Goal: Task Accomplishment & Management: Manage account settings

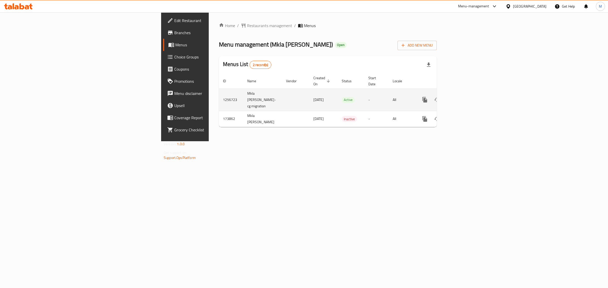
click at [243, 98] on td "Mkla [PERSON_NAME]-cg migration" at bounding box center [262, 100] width 39 height 22
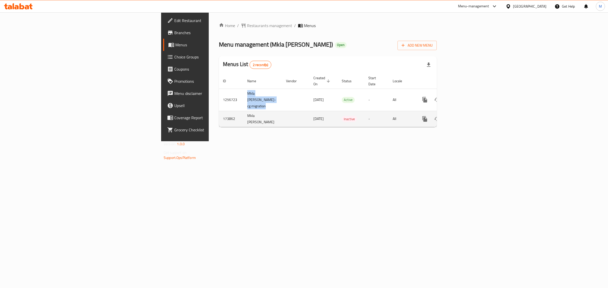
copy td "Mkla Lulua Al Rawda-cg migration"
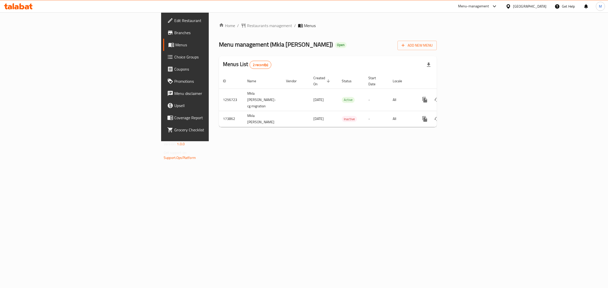
click at [364, 141] on div "Home / Restaurants management / Menus Menu management ( Mkla Lulua Al Rawda ) O…" at bounding box center [328, 76] width 238 height 129
click at [219, 94] on td "1256723" at bounding box center [231, 100] width 24 height 22
copy td "1256723"
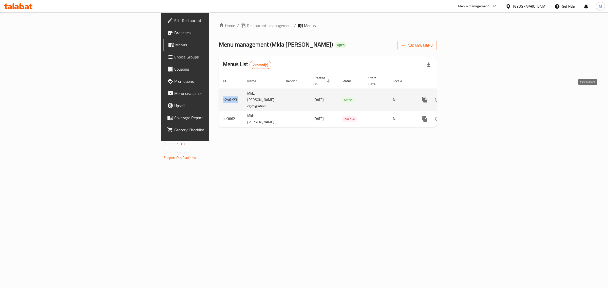
click at [464, 97] on icon "enhanced table" at bounding box center [461, 100] width 6 height 6
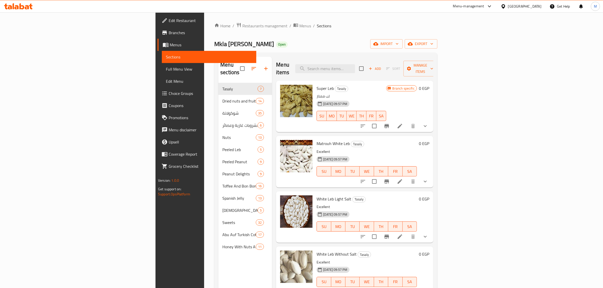
click at [294, 42] on div "Mkla Lulua Al Rawda Open import export" at bounding box center [325, 43] width 223 height 9
click at [284, 40] on div "Mkla Lulua Al Rawda Open import export" at bounding box center [325, 43] width 223 height 9
click at [355, 66] on input "search" at bounding box center [325, 68] width 60 height 9
paste input "Peanut Curry"
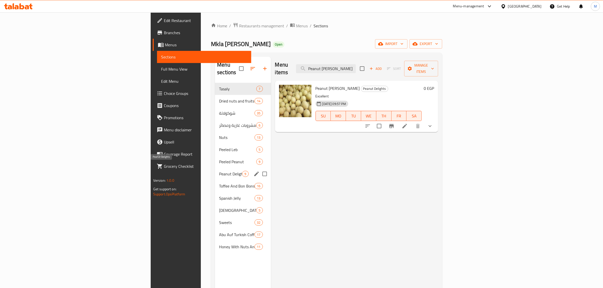
type input "Peanut Curry"
click at [219, 171] on span "Peanut Delights" at bounding box center [230, 174] width 23 height 6
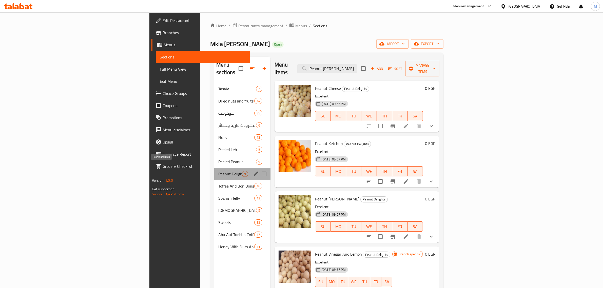
click at [218, 171] on span "Peanut Delights" at bounding box center [230, 174] width 24 height 6
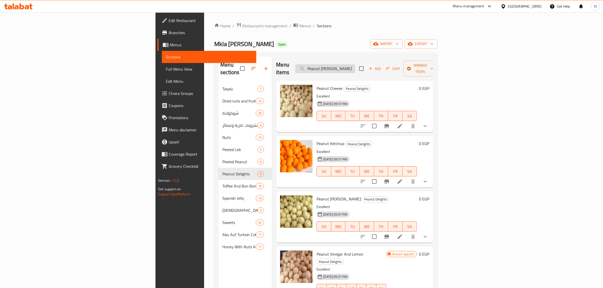
click at [355, 67] on input "Peanut Curry" at bounding box center [325, 68] width 60 height 9
click at [403, 234] on icon at bounding box center [400, 237] width 6 height 6
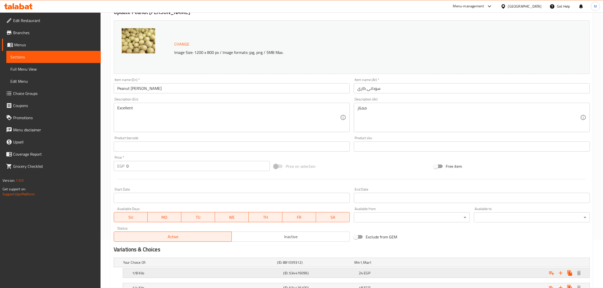
scroll to position [118, 0]
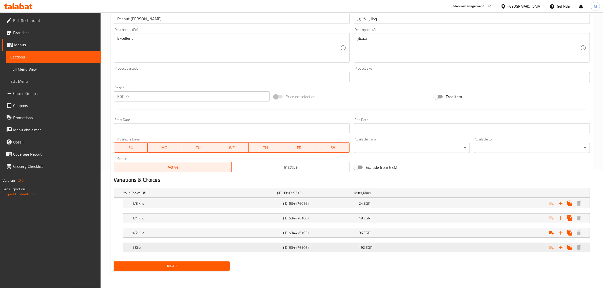
click at [446, 251] on div "Expand" at bounding box center [508, 247] width 151 height 11
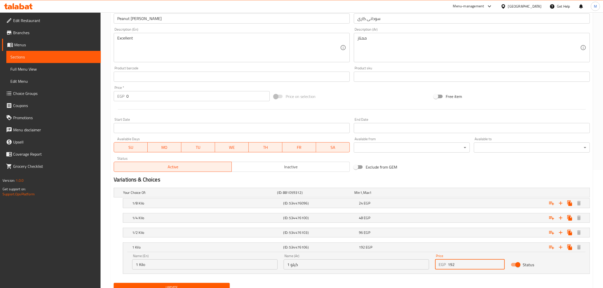
drag, startPoint x: 470, startPoint y: 263, endPoint x: 435, endPoint y: 264, distance: 35.2
click at [435, 264] on div "EGP 192 Price" at bounding box center [470, 264] width 70 height 10
paste input "256"
type input "256"
click at [447, 233] on div "Expand" at bounding box center [508, 232] width 151 height 11
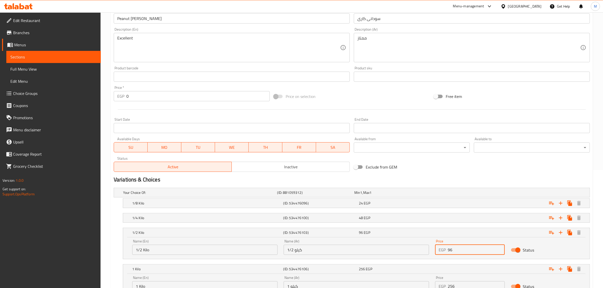
drag, startPoint x: 452, startPoint y: 250, endPoint x: 443, endPoint y: 250, distance: 9.9
click at [443, 250] on div "EGP 96 Price" at bounding box center [470, 250] width 70 height 10
paste input "128"
type input "128"
click at [415, 218] on div "48 EGP" at bounding box center [395, 217] width 73 height 5
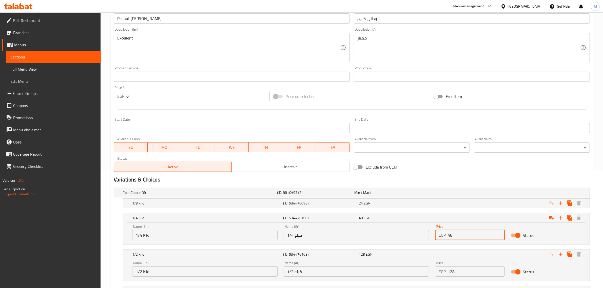
drag, startPoint x: 461, startPoint y: 237, endPoint x: 438, endPoint y: 237, distance: 22.8
click at [438, 237] on div "EGP 48 Price" at bounding box center [470, 235] width 70 height 10
paste input "64"
type input "64"
click at [417, 202] on div "24 EGP" at bounding box center [395, 203] width 73 height 5
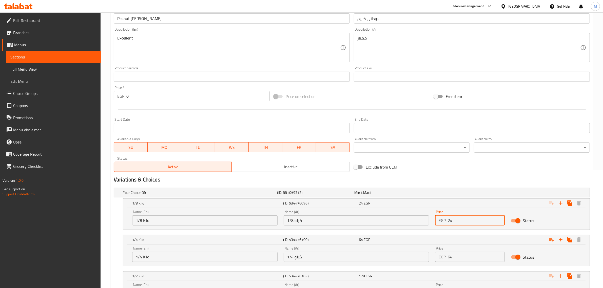
drag, startPoint x: 452, startPoint y: 222, endPoint x: 445, endPoint y: 221, distance: 7.4
click at [445, 221] on div "EGP 24 Price" at bounding box center [470, 220] width 70 height 10
paste input "32"
type input "32"
click at [477, 175] on div "Variations & Choices" at bounding box center [352, 180] width 480 height 12
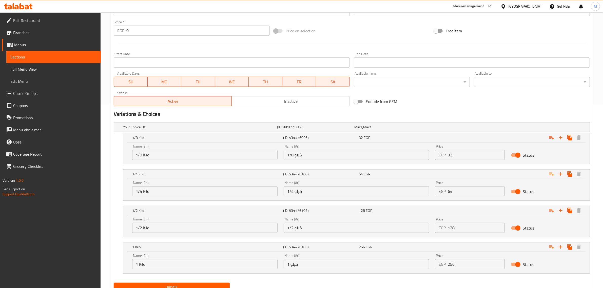
scroll to position [205, 0]
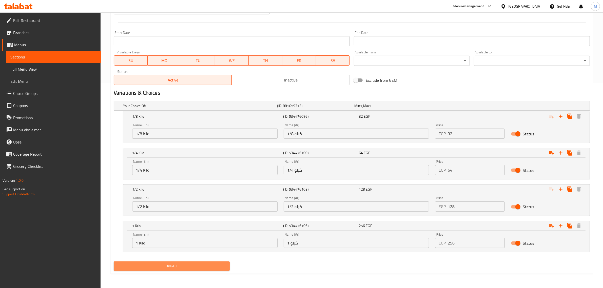
click at [208, 267] on span "Update" at bounding box center [172, 266] width 108 height 6
click at [207, 266] on span "Update" at bounding box center [172, 266] width 108 height 6
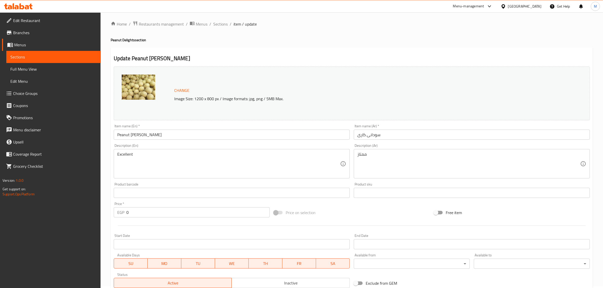
scroll to position [0, 0]
click at [221, 28] on span "Sections" at bounding box center [220, 26] width 14 height 6
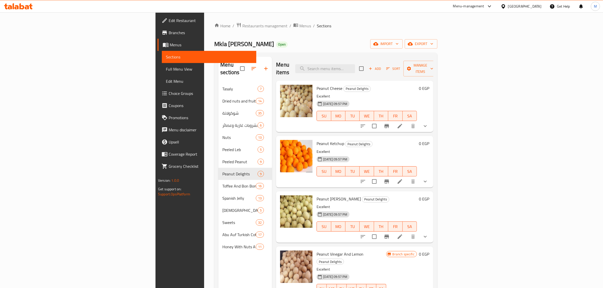
click at [431, 231] on button "show more" at bounding box center [425, 237] width 12 height 12
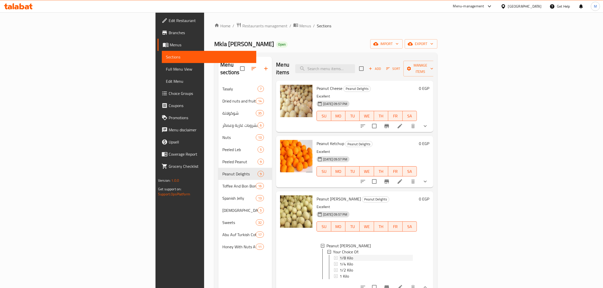
click at [339, 255] on div "1/8 Kilo" at bounding box center [375, 258] width 73 height 6
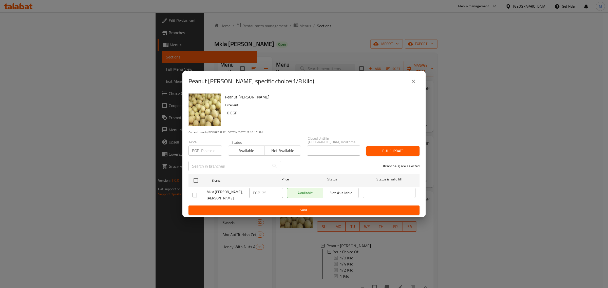
click at [194, 192] on input "checkbox" at bounding box center [194, 195] width 11 height 11
checkbox input "true"
drag, startPoint x: 259, startPoint y: 193, endPoint x: 255, endPoint y: 194, distance: 3.7
click at [255, 194] on div "EGP 25 ​" at bounding box center [266, 193] width 34 height 10
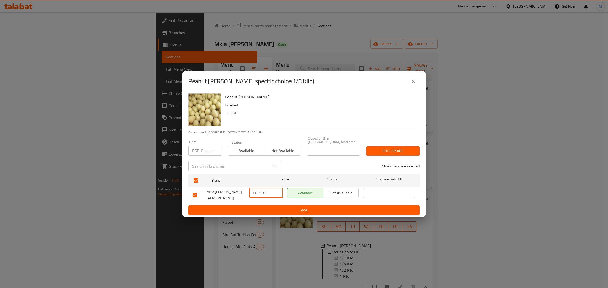
type input "32"
click at [275, 207] on span "Save" at bounding box center [303, 210] width 223 height 6
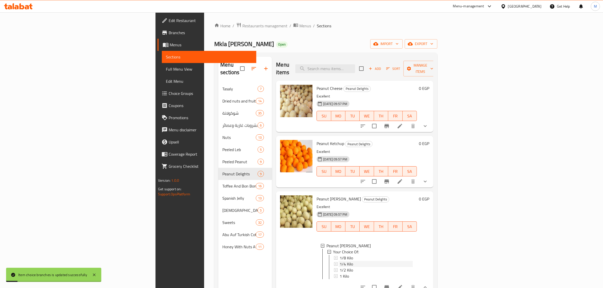
click at [339, 261] on span "1/4 Kilo" at bounding box center [345, 264] width 13 height 6
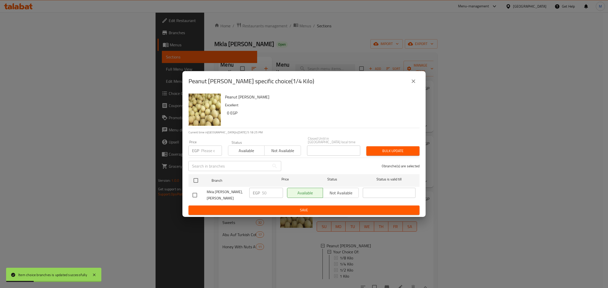
click at [191, 194] on input "checkbox" at bounding box center [194, 195] width 11 height 11
checkbox input "true"
drag, startPoint x: 268, startPoint y: 191, endPoint x: 258, endPoint y: 192, distance: 10.2
click at [258, 192] on div "EGP 50 ​" at bounding box center [266, 193] width 34 height 10
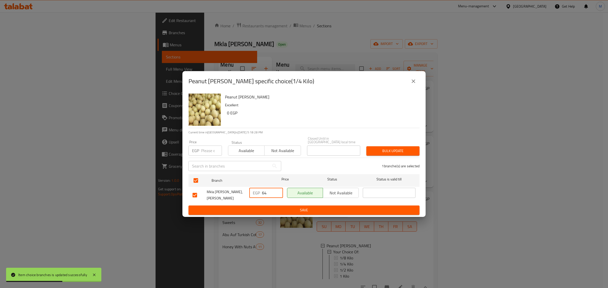
type input "64"
click at [280, 209] on span "Save" at bounding box center [303, 210] width 223 height 6
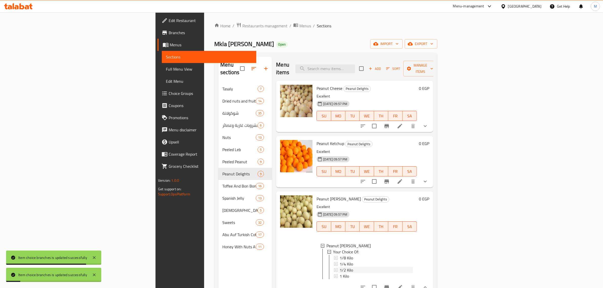
click at [339, 267] on div "1/2 Kilo" at bounding box center [375, 270] width 73 height 6
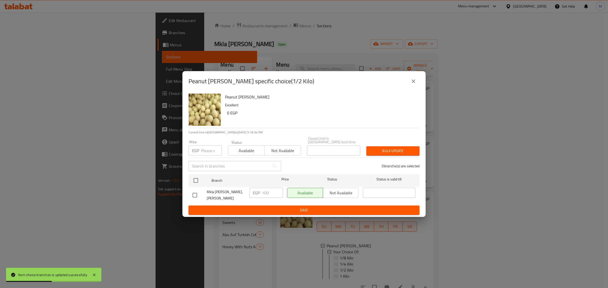
click at [194, 194] on input "checkbox" at bounding box center [194, 195] width 11 height 11
checkbox input "true"
drag, startPoint x: 269, startPoint y: 192, endPoint x: 256, endPoint y: 193, distance: 12.9
click at [256, 193] on div "EGP 100 ​" at bounding box center [266, 193] width 34 height 10
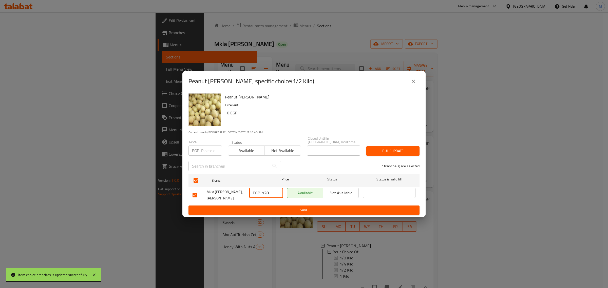
type input "128"
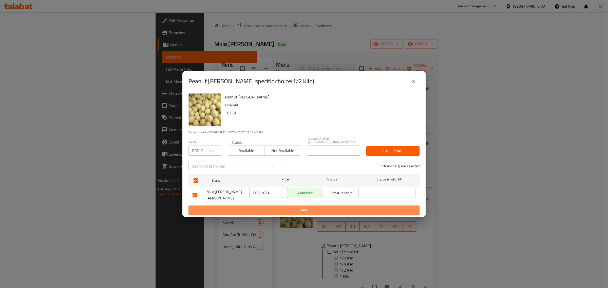
click at [284, 212] on button "Save" at bounding box center [303, 210] width 231 height 9
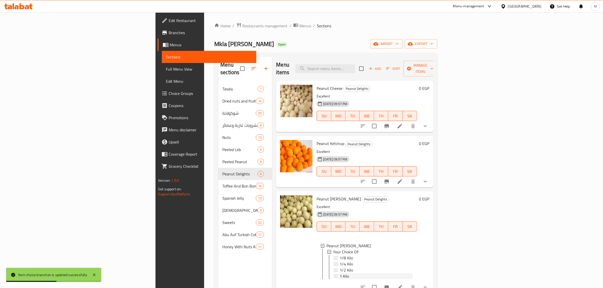
click at [339, 273] on span "1 Kilo" at bounding box center [343, 276] width 9 height 6
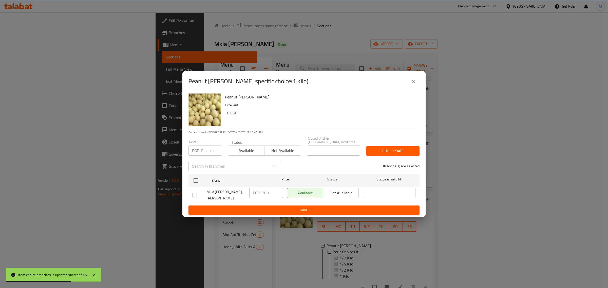
click at [196, 193] on input "checkbox" at bounding box center [194, 195] width 11 height 11
checkbox input "true"
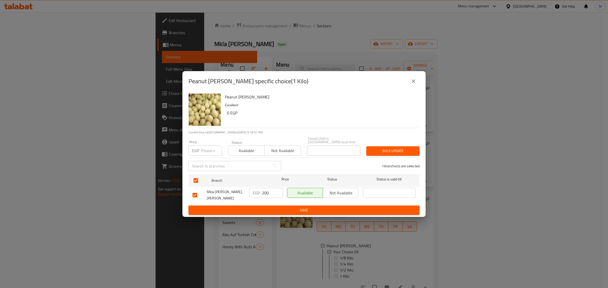
click at [272, 188] on input "200" at bounding box center [272, 193] width 21 height 10
paste input "56"
type input "256"
click at [280, 207] on span "Save" at bounding box center [303, 210] width 223 height 6
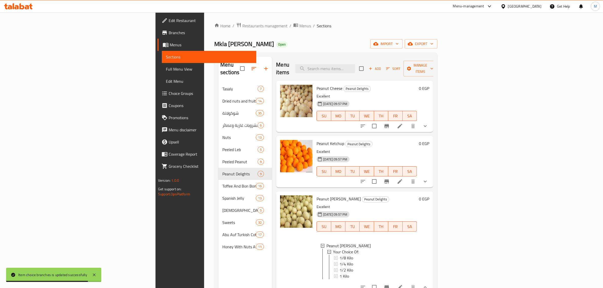
click at [278, 260] on div at bounding box center [296, 242] width 36 height 98
click at [417, 195] on h6 "Peanut Curry Peanut Delights" at bounding box center [366, 198] width 100 height 7
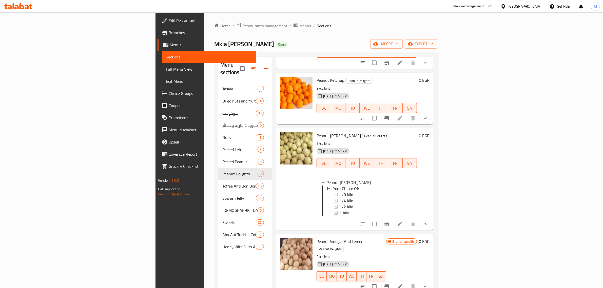
scroll to position [211, 0]
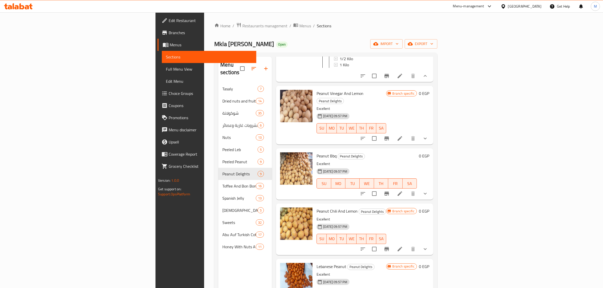
click at [386, 216] on p "Excellent" at bounding box center [350, 219] width 69 height 6
click at [393, 243] on button "Branch-specific-item" at bounding box center [386, 249] width 12 height 12
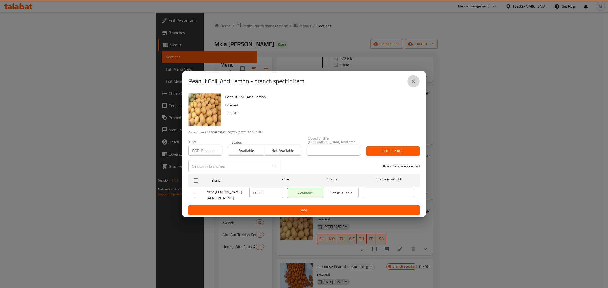
click at [414, 83] on icon "close" at bounding box center [413, 81] width 4 height 4
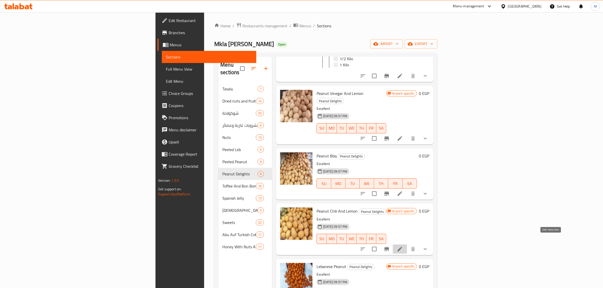
click at [403, 246] on icon at bounding box center [400, 249] width 6 height 6
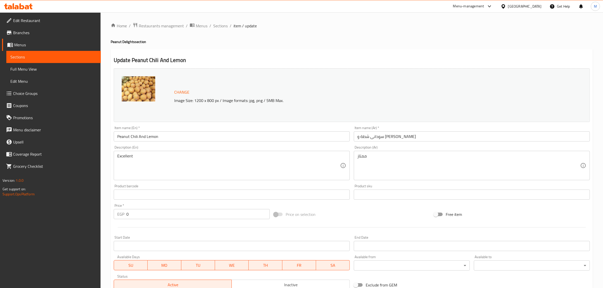
click at [398, 223] on div at bounding box center [352, 227] width 480 height 12
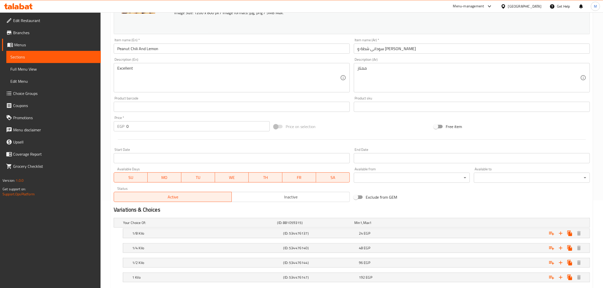
scroll to position [118, 0]
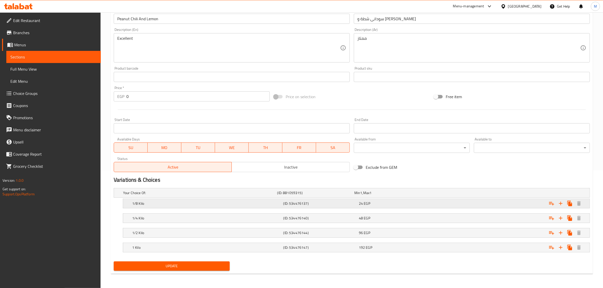
click at [399, 207] on div "24 EGP" at bounding box center [395, 203] width 75 height 7
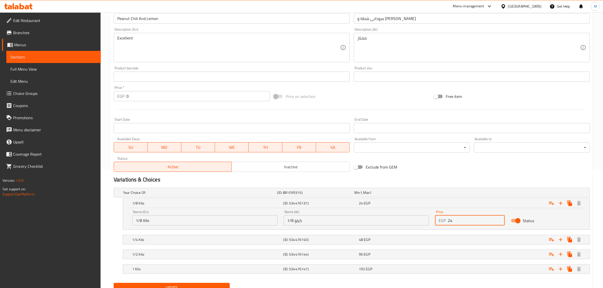
click at [453, 222] on input "24" at bounding box center [476, 220] width 57 height 10
paste input "32"
type input "32"
click at [484, 240] on div "Expand" at bounding box center [508, 239] width 151 height 11
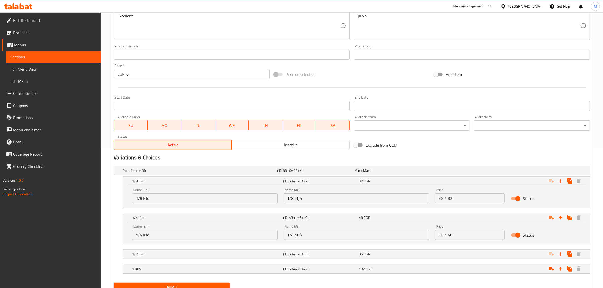
scroll to position [150, 0]
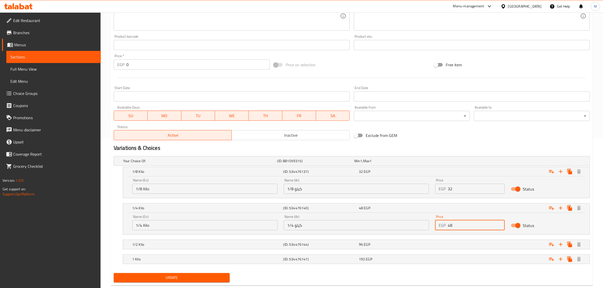
click at [464, 223] on input "48" at bounding box center [476, 225] width 57 height 10
paste input "64"
type input "64"
click at [445, 242] on div "Expand" at bounding box center [508, 244] width 151 height 11
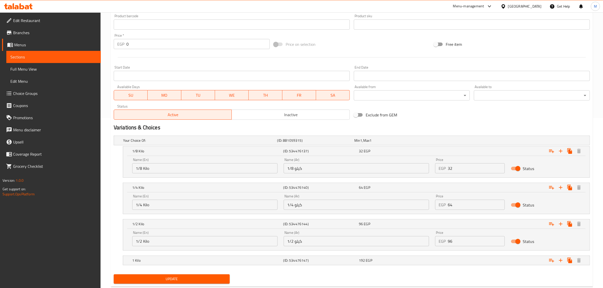
scroll to position [181, 0]
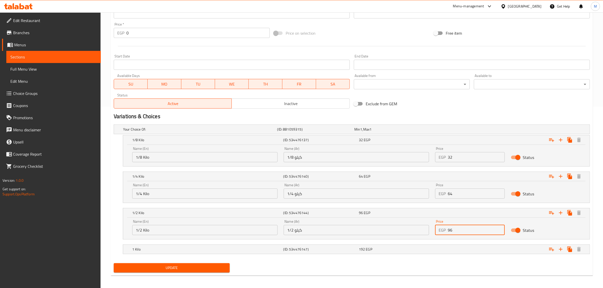
drag, startPoint x: 454, startPoint y: 232, endPoint x: 446, endPoint y: 232, distance: 8.1
click at [446, 232] on div "EGP 96 Price" at bounding box center [470, 230] width 70 height 10
paste input "128"
type input "128"
click at [449, 250] on div "Expand" at bounding box center [508, 249] width 151 height 11
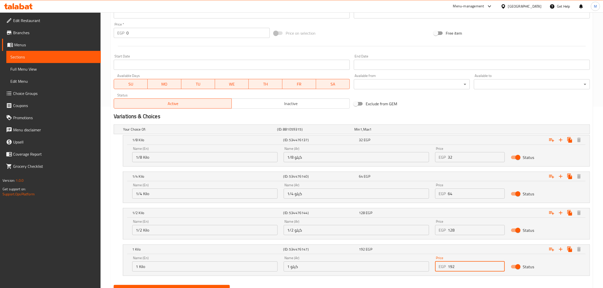
drag, startPoint x: 455, startPoint y: 266, endPoint x: 445, endPoint y: 266, distance: 10.4
click at [445, 266] on div "EGP 192 Price" at bounding box center [470, 267] width 70 height 10
paste input "256"
type input "256"
click at [422, 278] on nav at bounding box center [352, 279] width 476 height 4
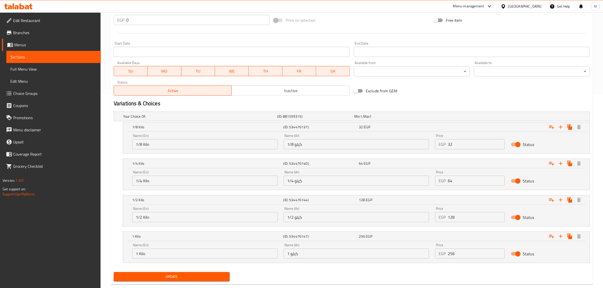
scroll to position [205, 0]
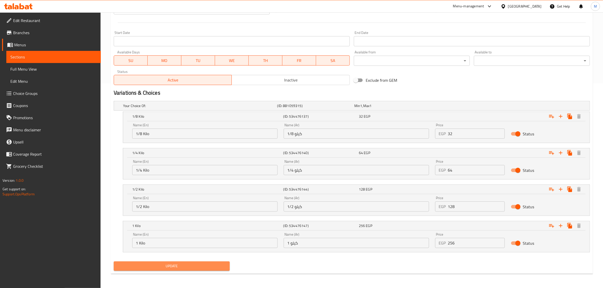
click at [152, 265] on span "Update" at bounding box center [172, 266] width 108 height 6
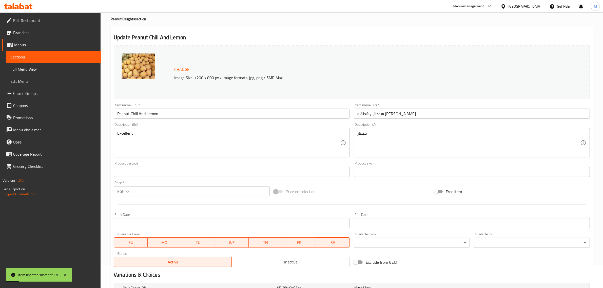
scroll to position [0, 0]
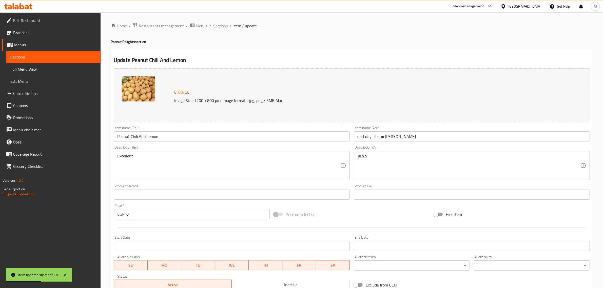
click at [219, 27] on span "Sections" at bounding box center [220, 26] width 14 height 6
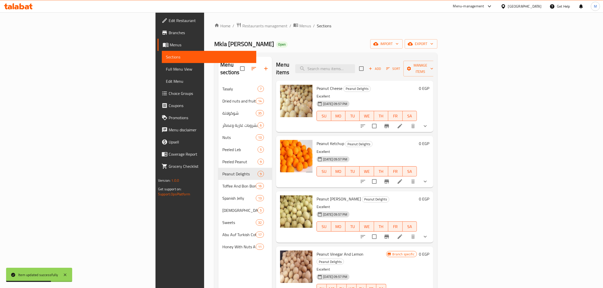
scroll to position [156, 0]
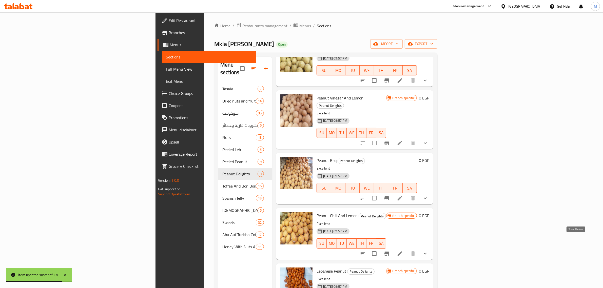
click at [428, 251] on icon "show more" at bounding box center [425, 254] width 6 height 6
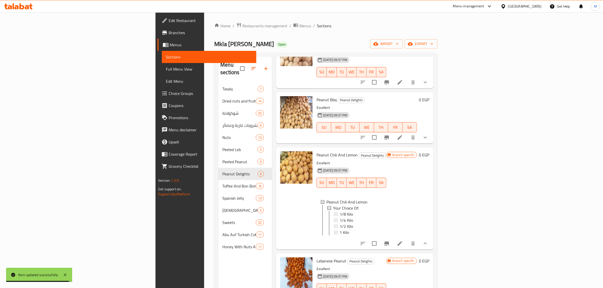
scroll to position [219, 0]
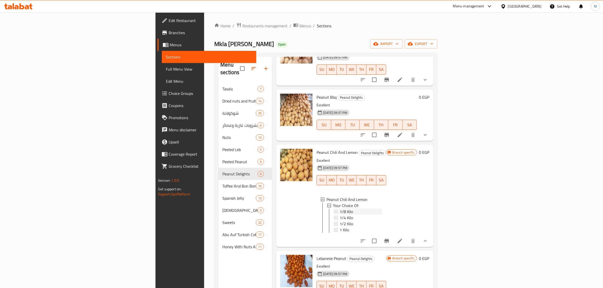
click at [339, 209] on div "1/8 Kilo" at bounding box center [360, 212] width 42 height 6
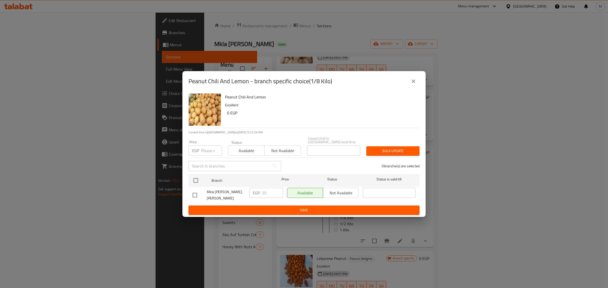
click at [195, 192] on input "checkbox" at bounding box center [194, 195] width 11 height 11
checkbox input "true"
click at [268, 188] on input "25" at bounding box center [272, 193] width 21 height 10
paste input "32"
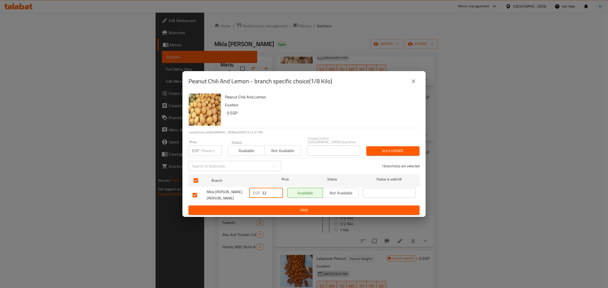
type input "32"
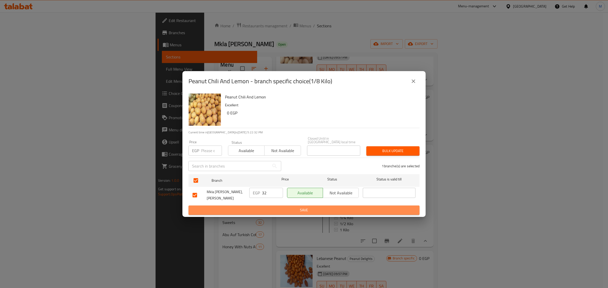
click at [288, 209] on span "Save" at bounding box center [303, 210] width 223 height 6
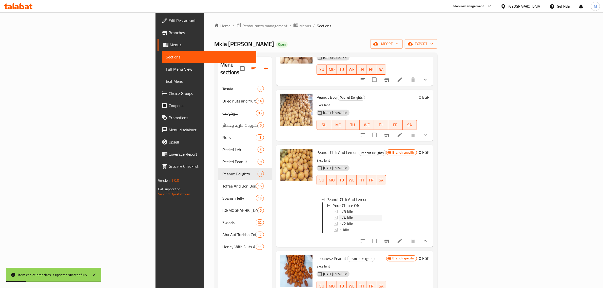
click at [339, 215] on span "1/4 Kilo" at bounding box center [345, 218] width 13 height 6
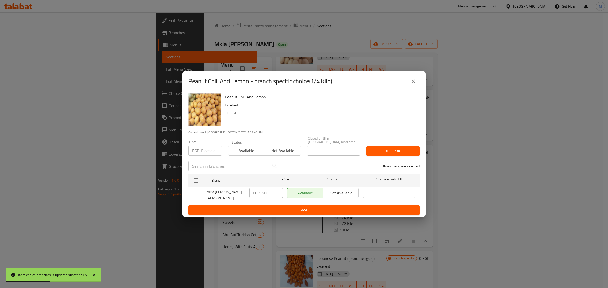
click at [194, 195] on input "checkbox" at bounding box center [194, 195] width 11 height 11
checkbox input "true"
click at [265, 194] on input "50" at bounding box center [272, 193] width 21 height 10
paste input "64"
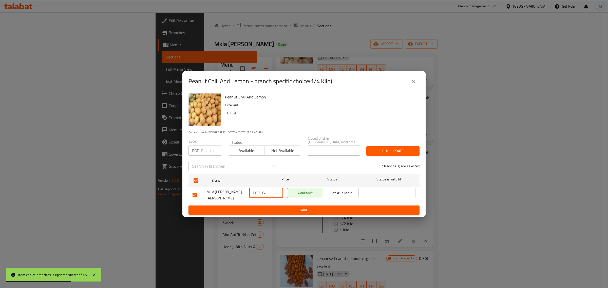
type input "64"
click at [288, 207] on span "Save" at bounding box center [303, 210] width 223 height 6
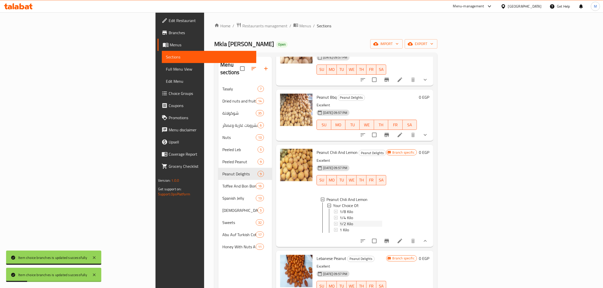
click at [339, 221] on div "1/2 Kilo" at bounding box center [360, 224] width 42 height 6
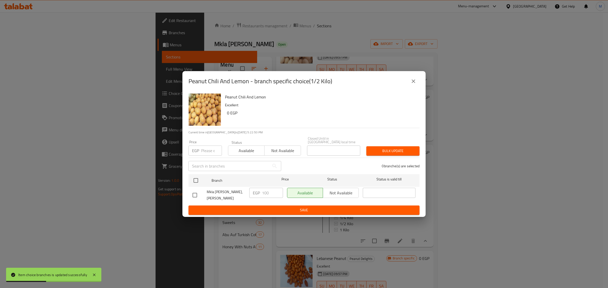
click at [195, 194] on input "checkbox" at bounding box center [194, 195] width 11 height 11
checkbox input "true"
click at [266, 190] on input "100" at bounding box center [272, 193] width 21 height 10
paste input "28"
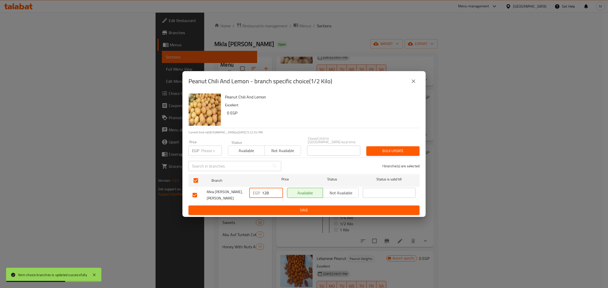
type input "128"
click at [288, 206] on button "Save" at bounding box center [303, 210] width 231 height 9
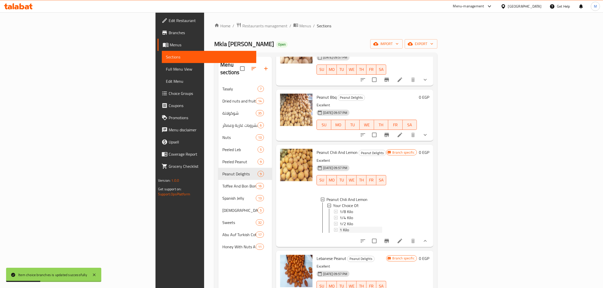
click at [339, 227] on span "1 Kilo" at bounding box center [343, 230] width 9 height 6
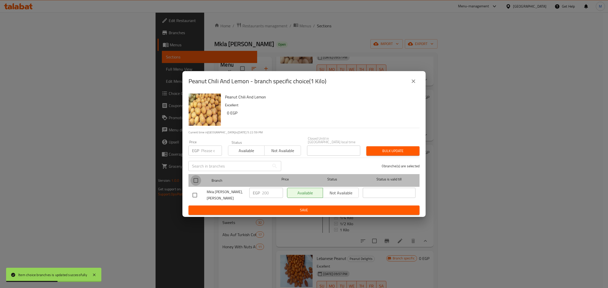
click at [194, 178] on input "checkbox" at bounding box center [195, 180] width 11 height 11
checkbox input "true"
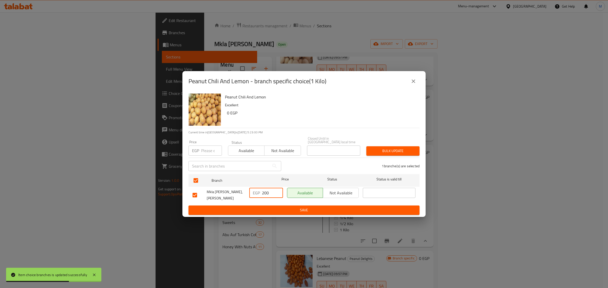
click at [264, 191] on input "200" at bounding box center [272, 193] width 21 height 10
paste input "56"
type input "256"
click at [289, 207] on span "Save" at bounding box center [303, 210] width 223 height 6
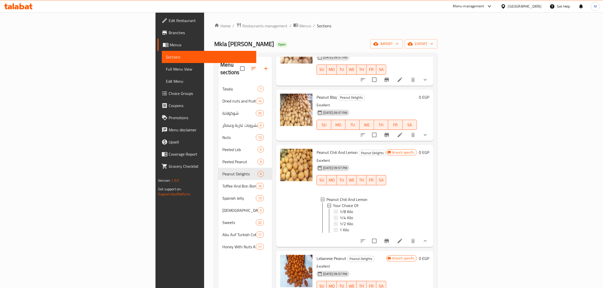
click at [339, 227] on div "1 Kilo" at bounding box center [360, 230] width 42 height 6
click at [339, 221] on div "1/2 Kilo" at bounding box center [360, 224] width 42 height 6
click at [339, 215] on div "1/4 Kilo" at bounding box center [360, 218] width 42 height 6
click at [339, 209] on div "1/8 Kilo" at bounding box center [360, 212] width 42 height 6
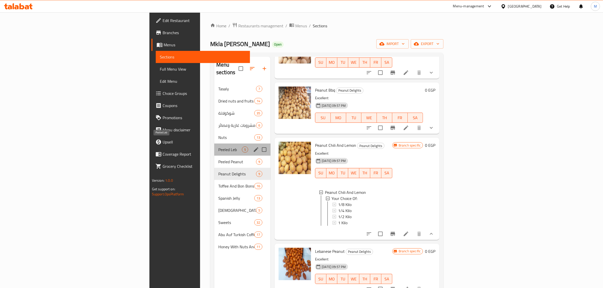
click at [218, 147] on span "Peeled Leb" at bounding box center [230, 150] width 24 height 6
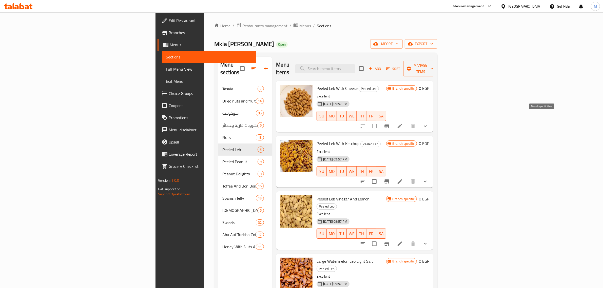
click at [390, 123] on icon "Branch-specific-item" at bounding box center [387, 126] width 6 height 6
click at [402, 124] on icon at bounding box center [399, 126] width 5 height 5
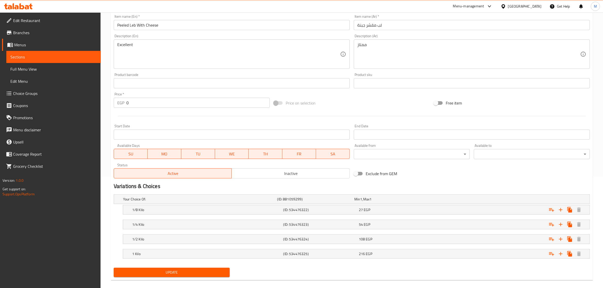
scroll to position [118, 0]
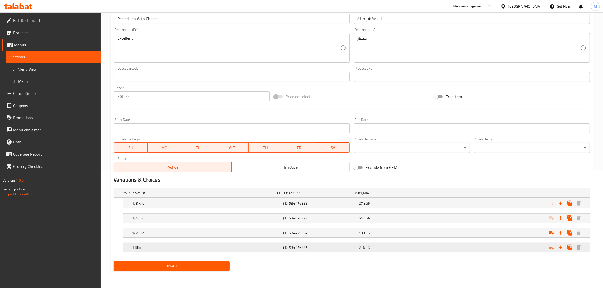
click at [417, 250] on div "216 EGP" at bounding box center [395, 247] width 73 height 5
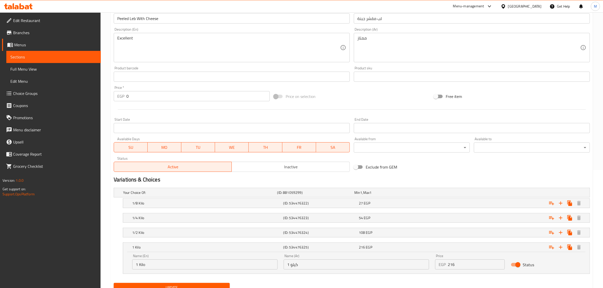
click at [459, 265] on input "216" at bounding box center [476, 264] width 57 height 10
paste input "5"
type input "256"
click at [407, 236] on div "108 EGP" at bounding box center [395, 232] width 75 height 7
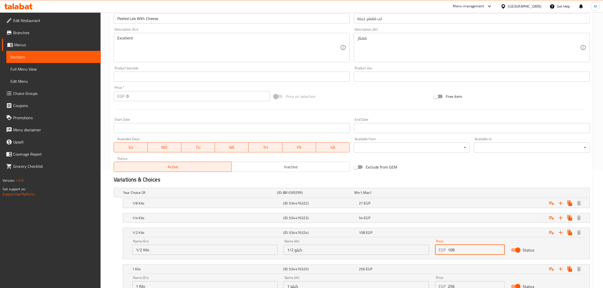
drag, startPoint x: 462, startPoint y: 249, endPoint x: 445, endPoint y: 251, distance: 17.5
click at [445, 251] on div "EGP 108 Price" at bounding box center [470, 250] width 70 height 10
paste input "2"
type input "128"
click at [413, 215] on div "54 EGP" at bounding box center [395, 217] width 73 height 5
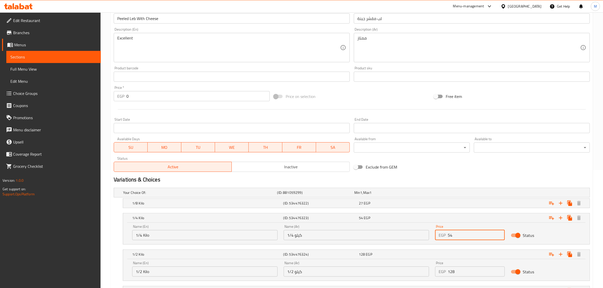
drag, startPoint x: 457, startPoint y: 236, endPoint x: 440, endPoint y: 237, distance: 17.3
click at [440, 237] on div "EGP 54 Price" at bounding box center [470, 235] width 70 height 10
paste input "6"
type input "64"
drag, startPoint x: 422, startPoint y: 202, endPoint x: 429, endPoint y: 203, distance: 7.0
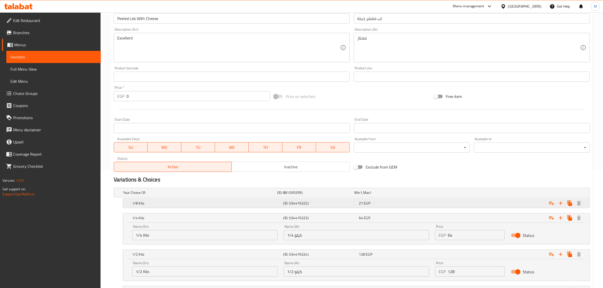
click at [422, 202] on div "27 EGP" at bounding box center [395, 203] width 73 height 5
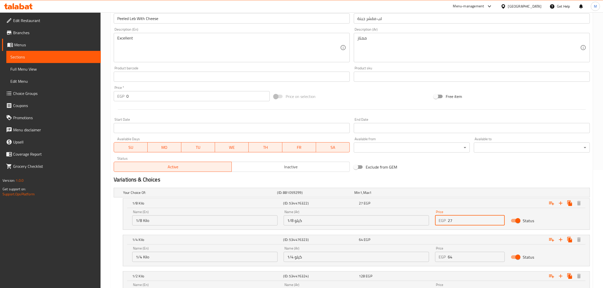
drag, startPoint x: 452, startPoint y: 220, endPoint x: 440, endPoint y: 220, distance: 11.6
click at [440, 220] on div "EGP 27 Price" at bounding box center [470, 220] width 70 height 10
paste input "32"
type input "32"
click at [458, 173] on div "Exclude from GEM" at bounding box center [432, 167] width 160 height 14
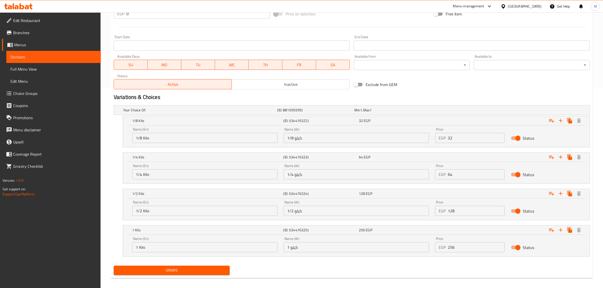
scroll to position [205, 0]
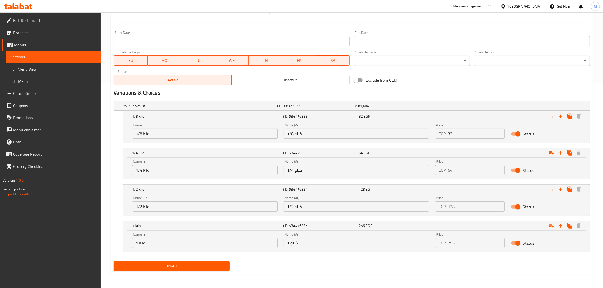
click at [219, 265] on span "Update" at bounding box center [172, 266] width 108 height 6
click at [206, 265] on span "Update" at bounding box center [172, 266] width 108 height 6
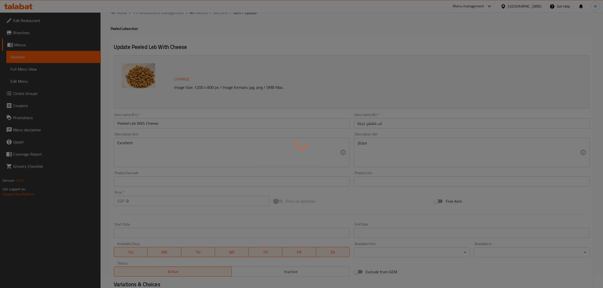
scroll to position [0, 0]
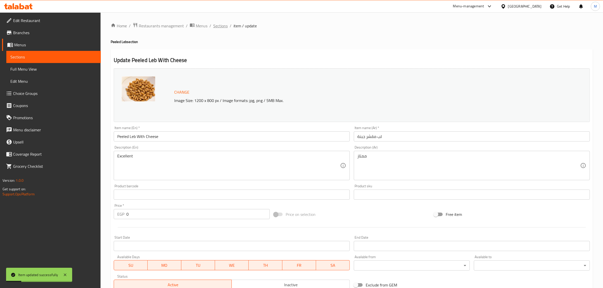
click at [225, 24] on span "Sections" at bounding box center [220, 26] width 14 height 6
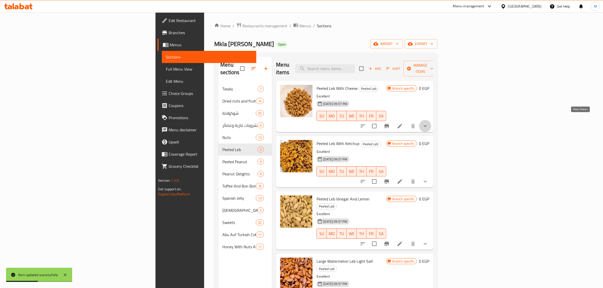
click at [428, 123] on icon "show more" at bounding box center [425, 126] width 6 height 6
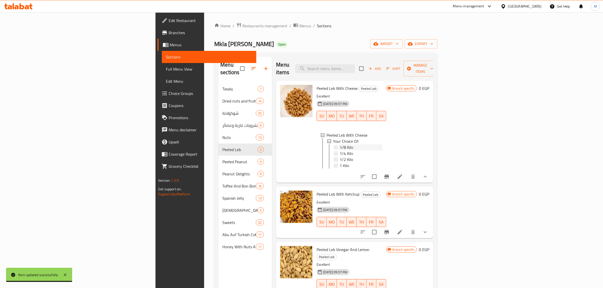
click at [339, 144] on span "1/8 Kilo" at bounding box center [345, 147] width 13 height 6
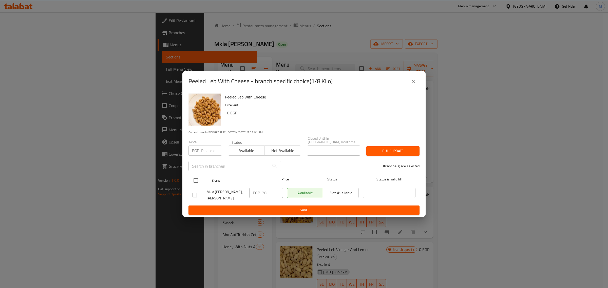
click at [194, 177] on input "checkbox" at bounding box center [195, 180] width 11 height 11
checkbox input "true"
click at [266, 192] on input "28" at bounding box center [272, 193] width 21 height 10
paste input "32"
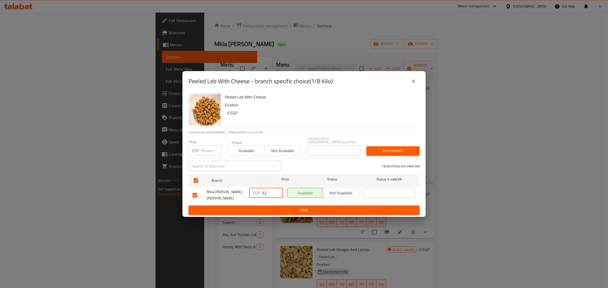
type input "32"
click at [282, 207] on span "Save" at bounding box center [303, 210] width 223 height 6
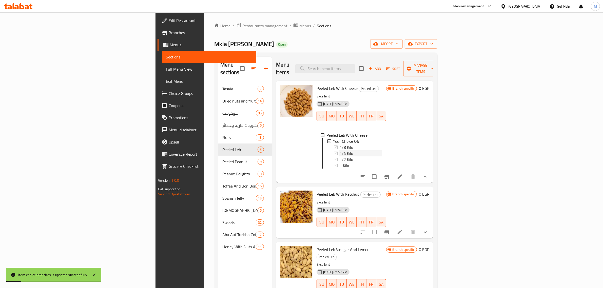
click at [339, 150] on span "1/4 Kilo" at bounding box center [345, 153] width 13 height 6
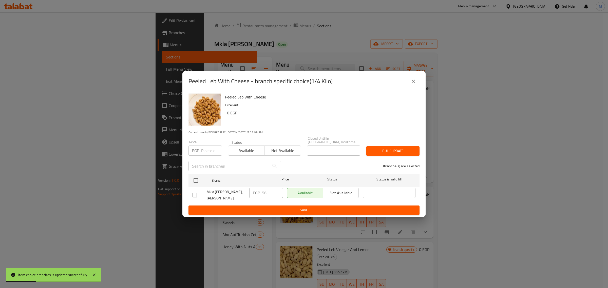
click at [194, 194] on input "checkbox" at bounding box center [194, 195] width 11 height 11
checkbox input "true"
click at [263, 194] on input "56" at bounding box center [272, 193] width 21 height 10
paste input "64"
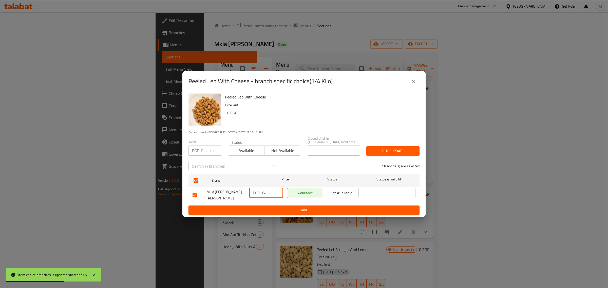
type input "64"
click at [281, 206] on button "Save" at bounding box center [303, 210] width 231 height 9
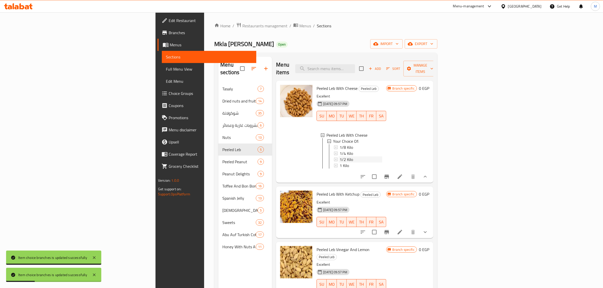
click at [339, 156] on span "1/2 Kilo" at bounding box center [345, 159] width 13 height 6
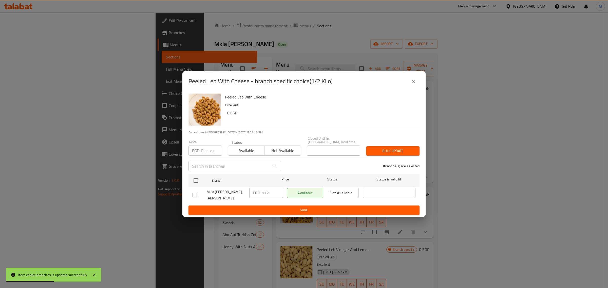
click at [197, 194] on input "checkbox" at bounding box center [194, 195] width 11 height 11
checkbox input "true"
click at [269, 191] on input "112" at bounding box center [272, 193] width 21 height 10
paste input "28"
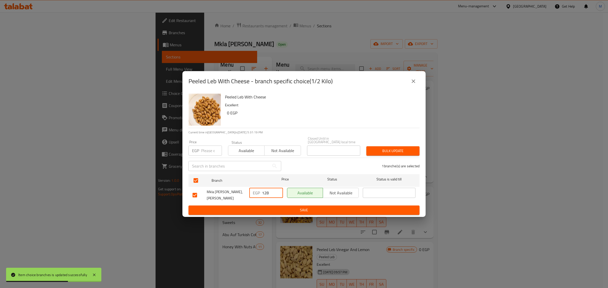
type input "128"
click at [285, 207] on span "Save" at bounding box center [303, 210] width 223 height 6
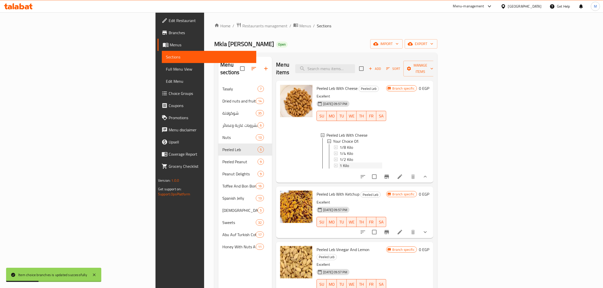
click at [339, 163] on div "1 Kilo" at bounding box center [360, 166] width 42 height 6
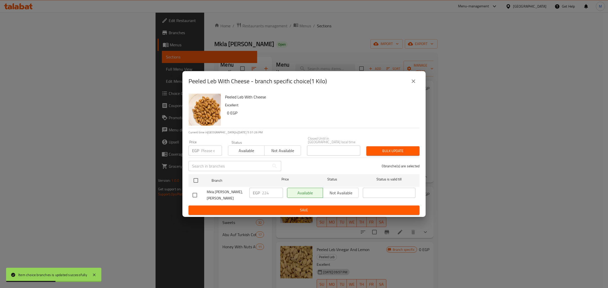
click at [196, 193] on input "checkbox" at bounding box center [194, 195] width 11 height 11
checkbox input "true"
click at [267, 192] on input "224" at bounding box center [272, 193] width 21 height 10
paste input "56"
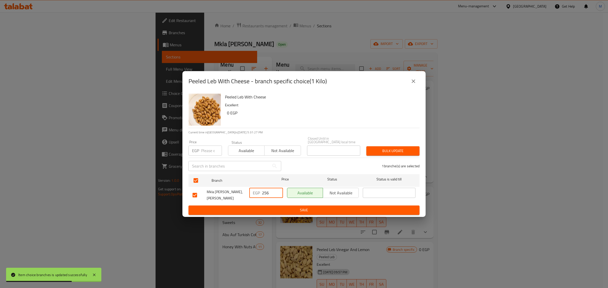
type input "256"
click at [292, 208] on span "Save" at bounding box center [303, 210] width 223 height 6
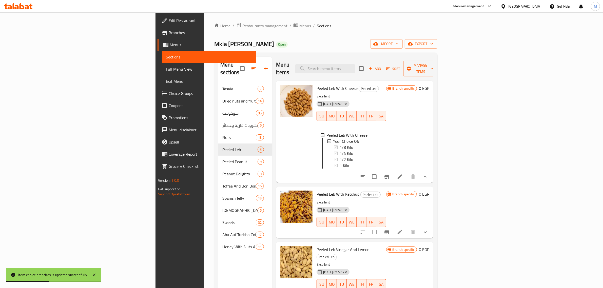
click at [370, 192] on h6 "Peeled Leb With Ketchup Peeled Leb" at bounding box center [350, 194] width 69 height 7
click at [380, 187] on div "Peeled Leb With Ketchup Peeled Leb Excellent 31-08-2024 09:57 PM SU MO TU WE TH…" at bounding box center [354, 212] width 157 height 51
click at [388, 189] on div "Peeled Leb With Ketchup Peeled Leb Excellent 31-08-2024 09:57 PM SU MO TU WE TH…" at bounding box center [350, 212] width 73 height 47
click at [386, 193] on h6 "Peeled Leb With Ketchup Peeled Leb" at bounding box center [350, 194] width 69 height 7
click at [339, 163] on div "1 Kilo" at bounding box center [360, 166] width 42 height 6
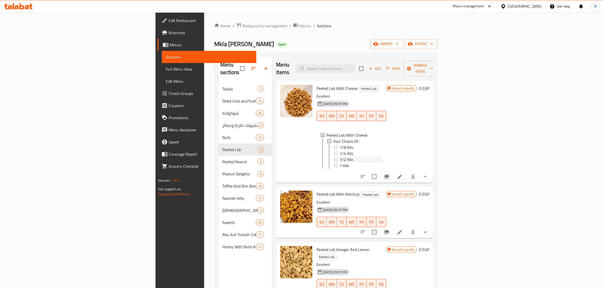
click at [339, 156] on div "1/2 Kilo" at bounding box center [360, 159] width 42 height 6
click at [339, 144] on div "1/8 Kilo" at bounding box center [360, 147] width 42 height 6
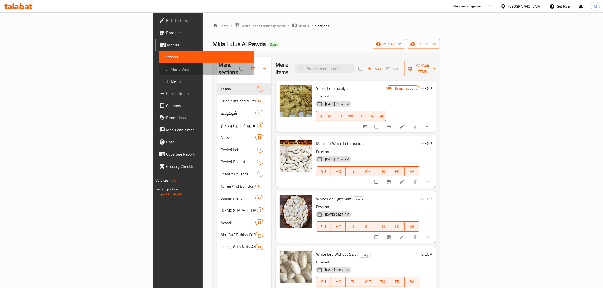
click at [163, 68] on span "Full Menu View" at bounding box center [206, 69] width 86 height 6
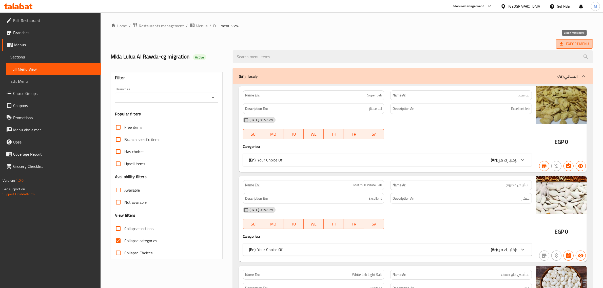
click at [574, 42] on span "Export Menu" at bounding box center [574, 44] width 29 height 6
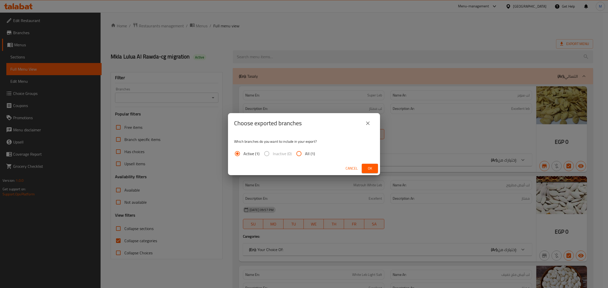
click at [369, 170] on span "Ok" at bounding box center [370, 168] width 8 height 6
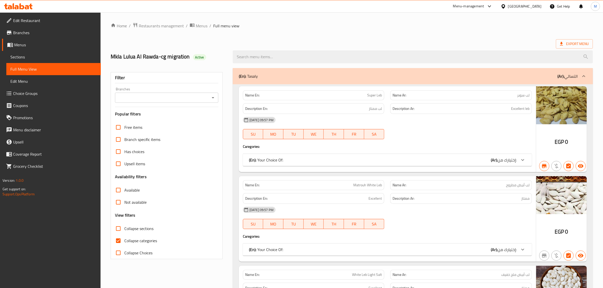
click at [334, 28] on ol "Home / Restaurants management / Menus / Full menu view" at bounding box center [352, 26] width 482 height 7
click at [418, 208] on div "[DATE] 09:57 PM" at bounding box center [387, 210] width 295 height 12
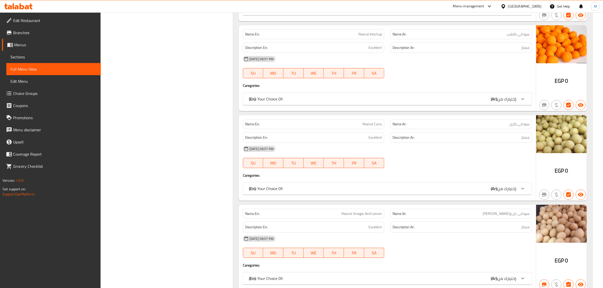
click at [368, 127] on span "Peanut Curry" at bounding box center [371, 124] width 19 height 5
copy span "Peanut Curry"
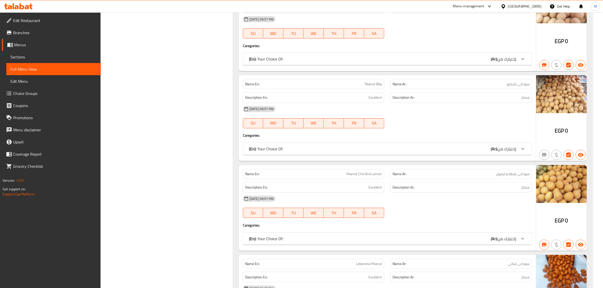
scroll to position [7311, 0]
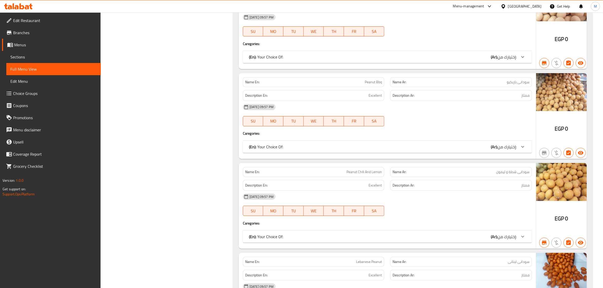
click at [367, 175] on span "Peanut Chili And Lemon" at bounding box center [363, 171] width 35 height 5
copy span "Peanut Chili And Lemon"
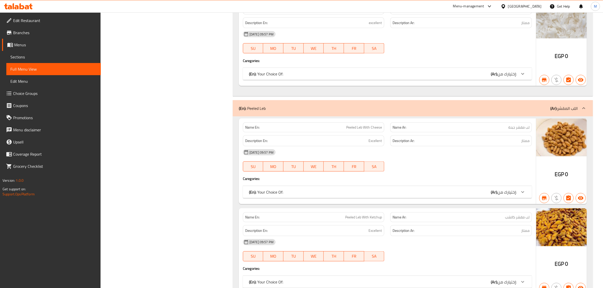
click at [365, 130] on span "Peeled Leb With Cheese" at bounding box center [364, 127] width 36 height 5
copy span "Peeled Leb With Cheese"
